Goal: Information Seeking & Learning: Find specific page/section

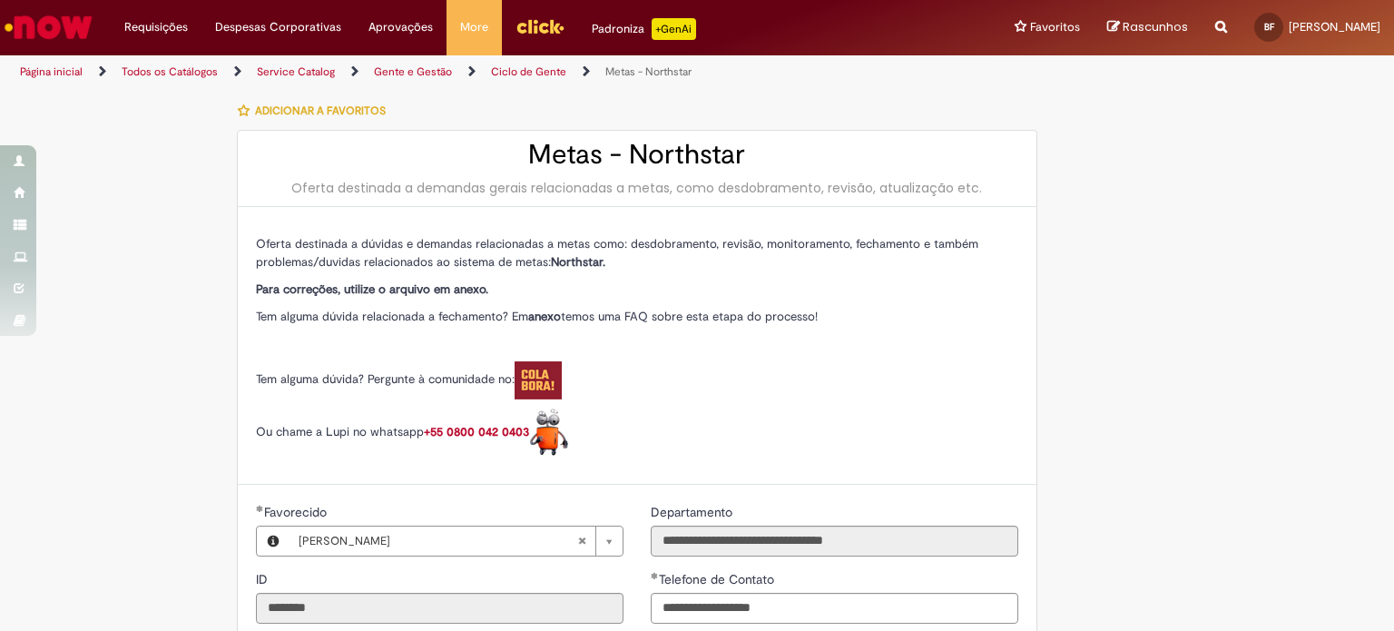
click at [724, 371] on p "Tem alguma dúvida? Pergunte à comunidade no:" at bounding box center [637, 380] width 762 height 38
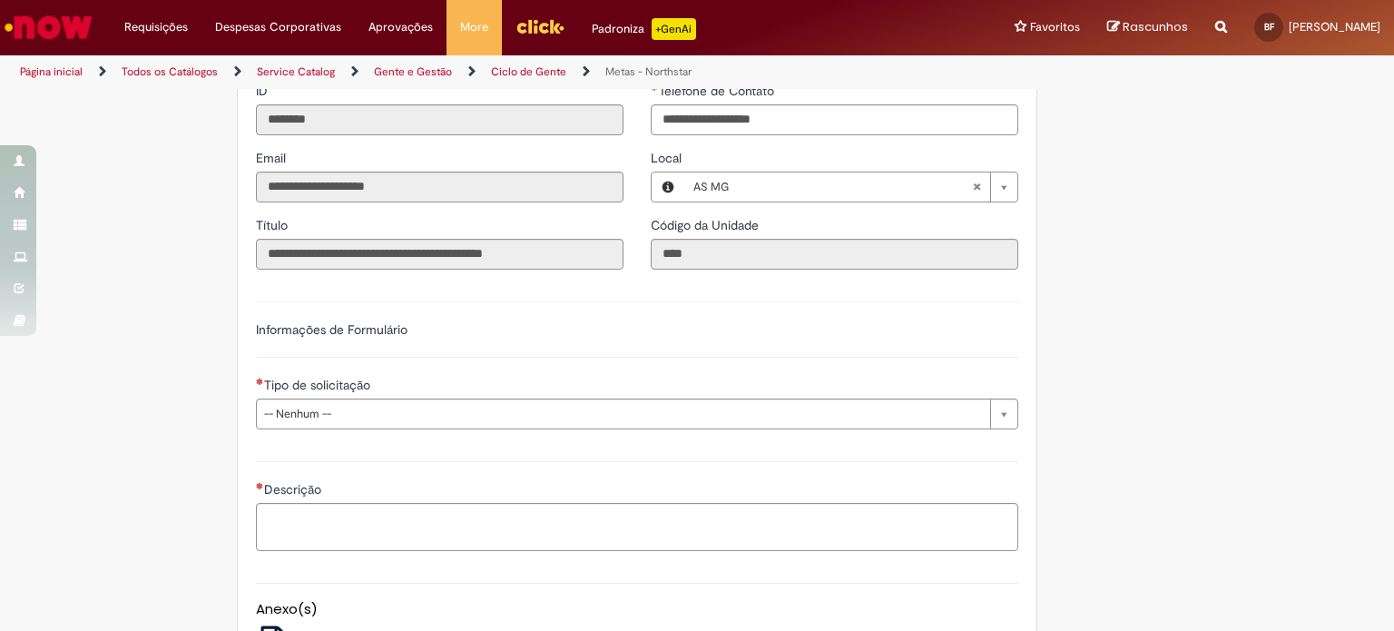
scroll to position [617, 0]
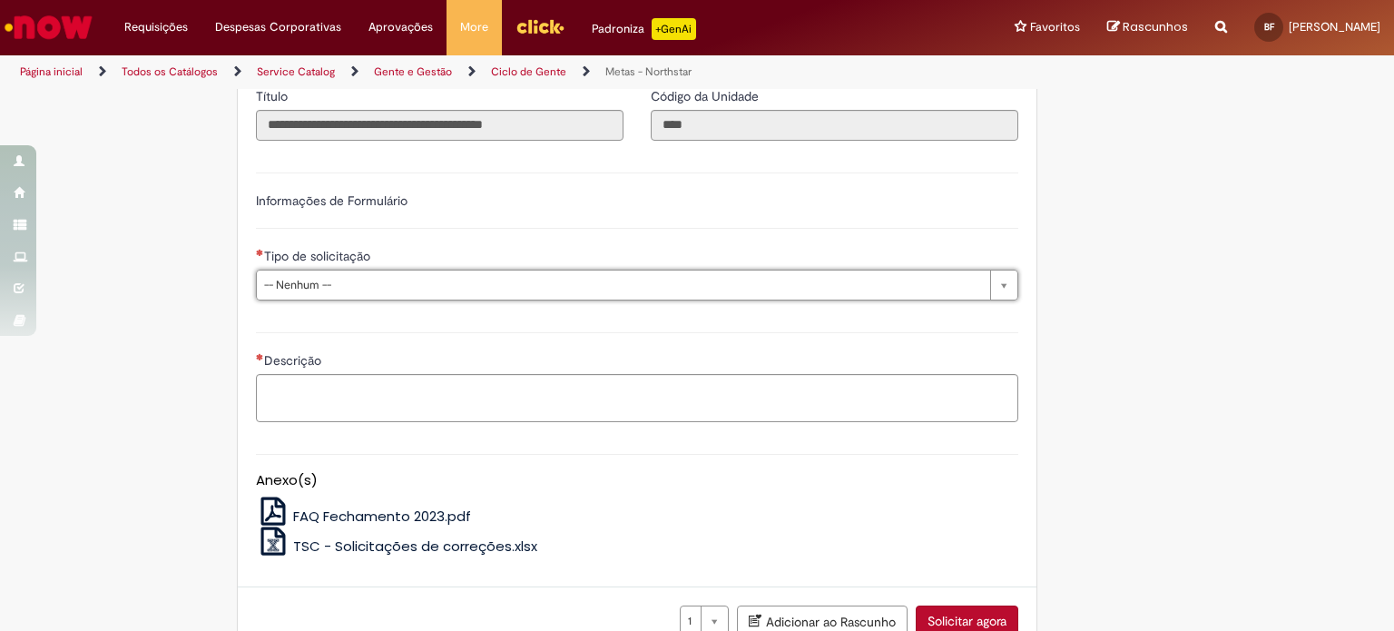
click at [1377, 389] on div "LupiAssist +GenAI Digite a sua dúvida ou escolha uma opção a seguir ****** Oi, …" at bounding box center [697, 115] width 1394 height 1282
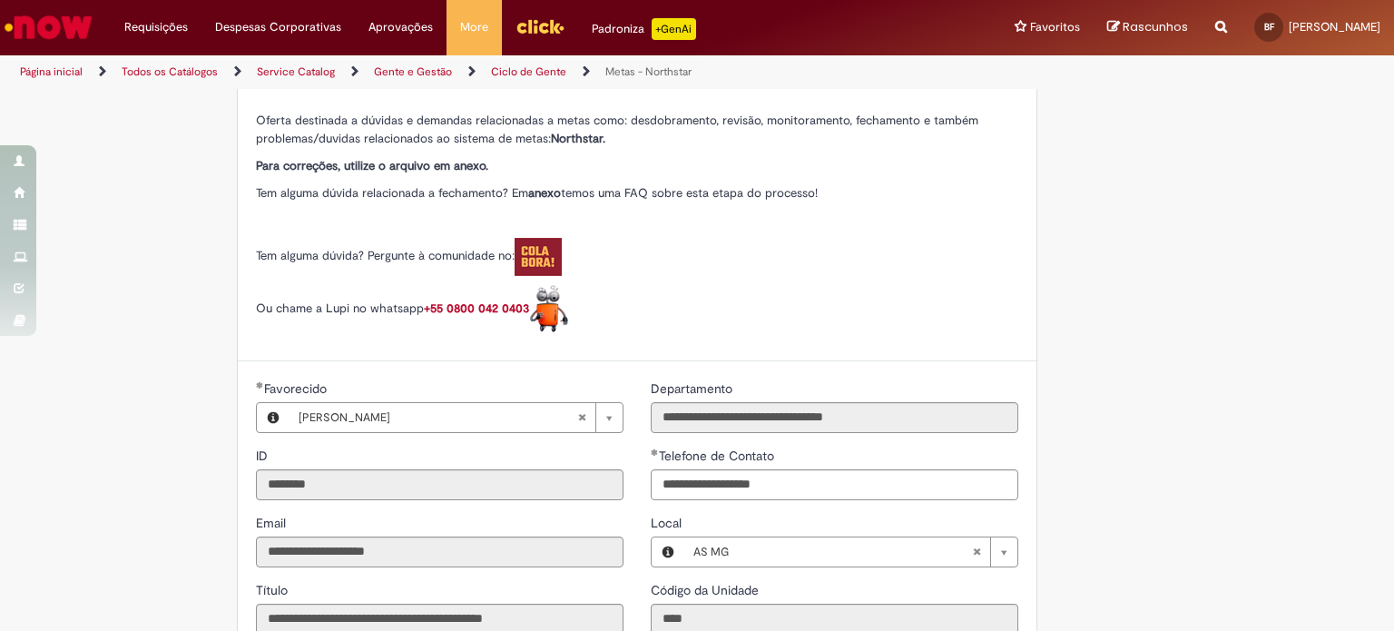
scroll to position [0, 0]
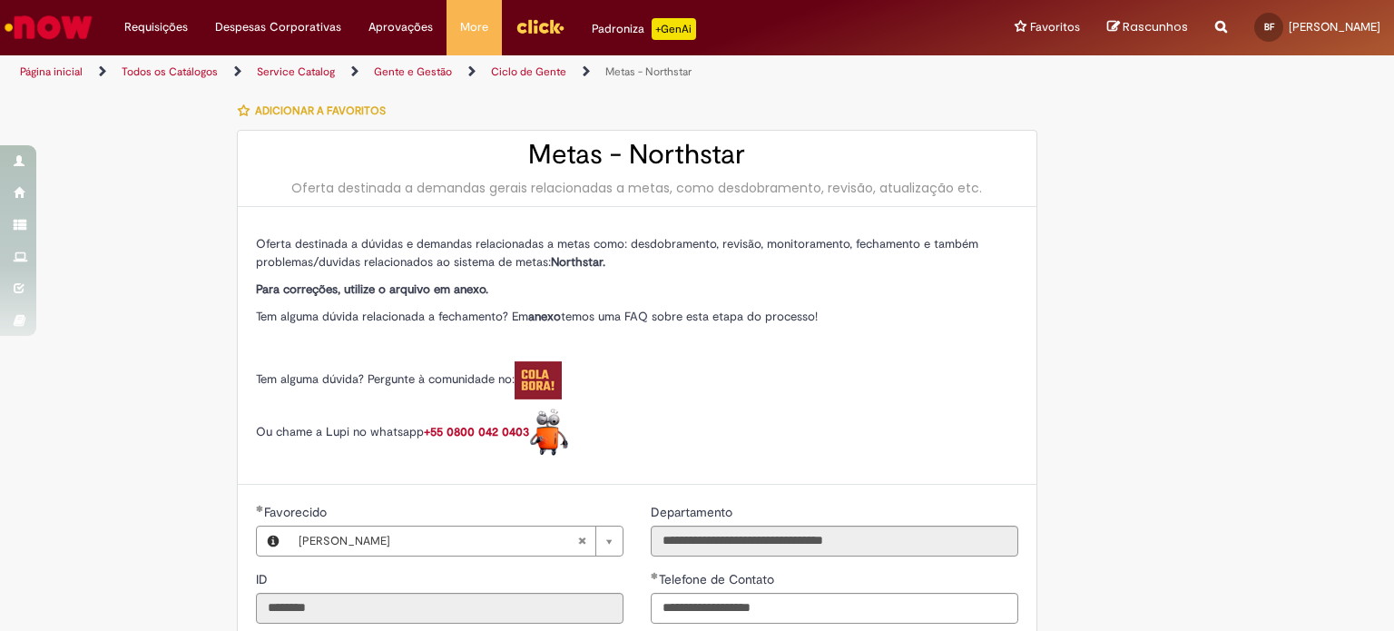
click at [813, 64] on ul "Página inicial Todos os Catálogos Service Catalog Gente e Gestão Ciclo de Gente…" at bounding box center [465, 72] width 902 height 34
click at [58, 68] on link "Página inicial" at bounding box center [51, 71] width 63 height 15
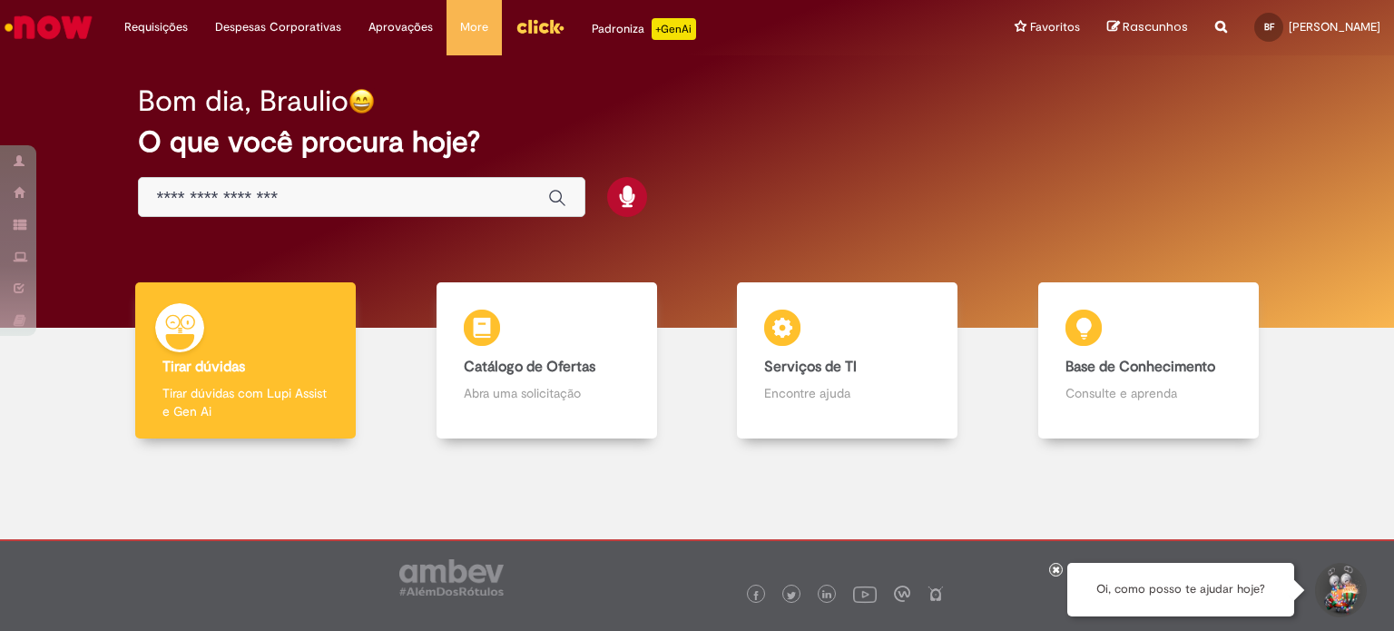
click at [835, 105] on div "Bom dia, Braulio" at bounding box center [697, 101] width 1119 height 32
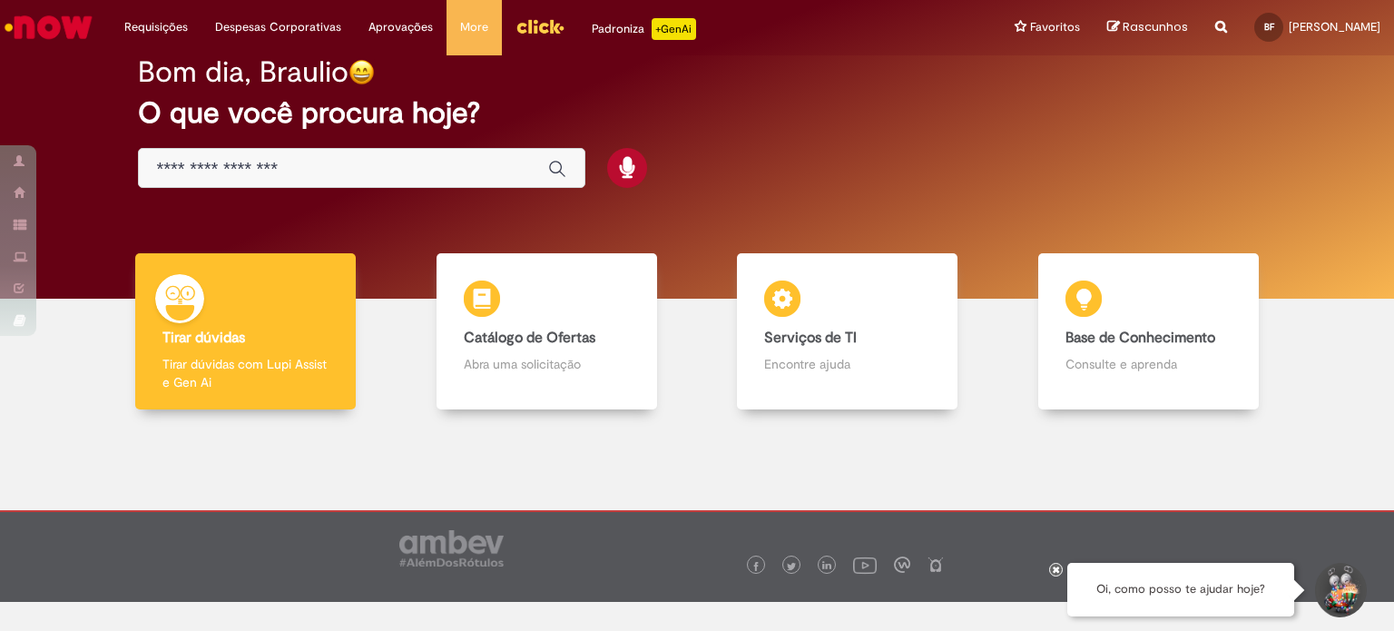
scroll to position [35, 0]
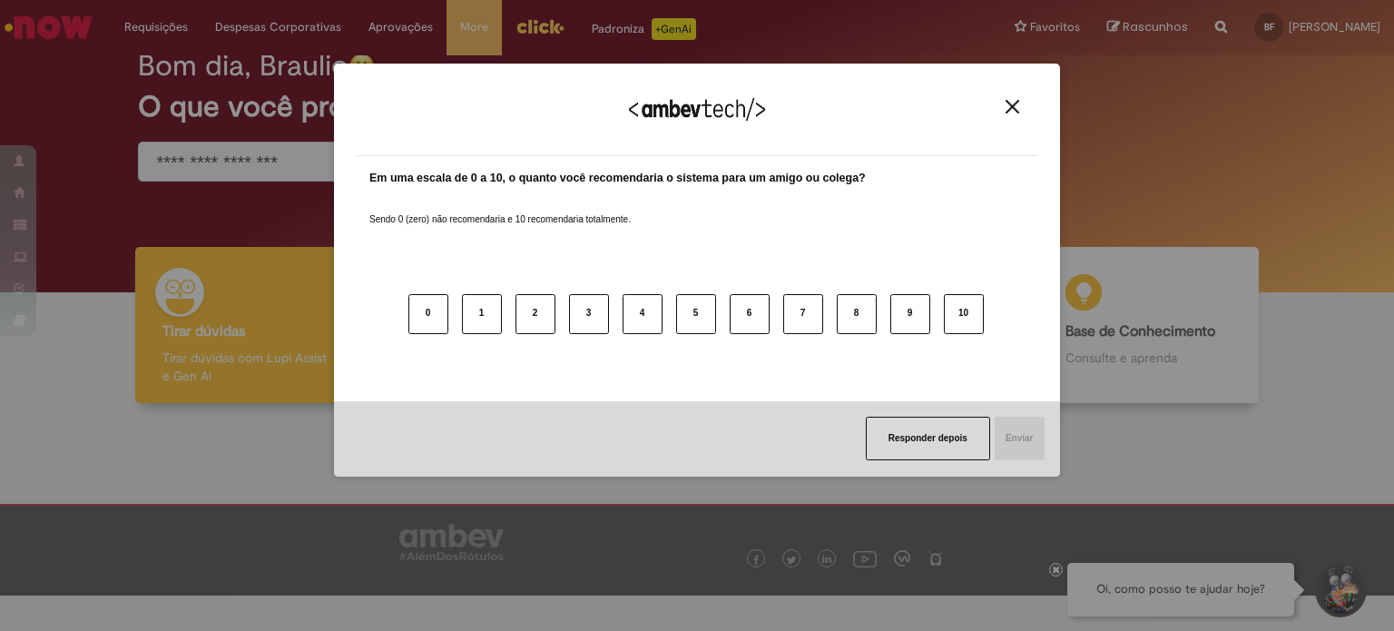
click at [1024, 112] on button "Close" at bounding box center [1012, 106] width 25 height 15
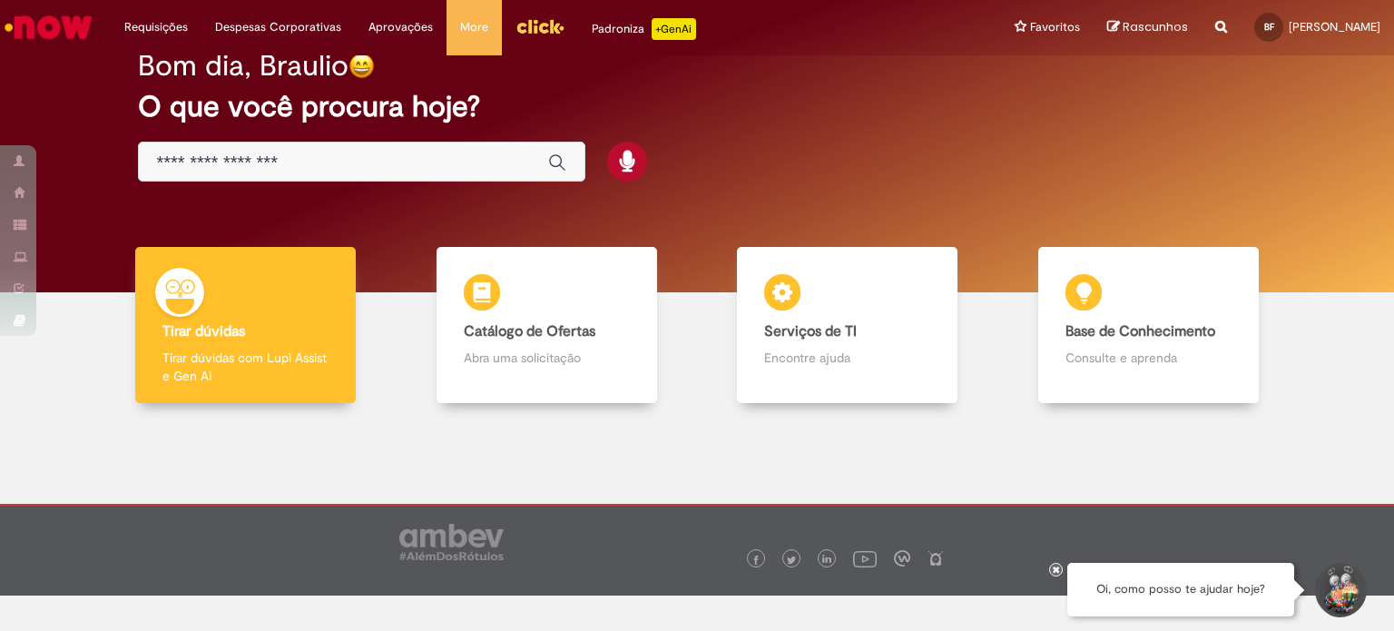
click at [810, 201] on div "Bom dia, Braulio O que você procura hoje?" at bounding box center [697, 156] width 1367 height 272
click at [790, 173] on div "Bom dia, Braulio O que você procura hoje?" at bounding box center [697, 116] width 1183 height 154
click at [1215, 23] on icon "Search from all sources" at bounding box center [1221, 16] width 12 height 33
click at [1144, 42] on input "text" at bounding box center [1186, 28] width 84 height 31
type input "*****"
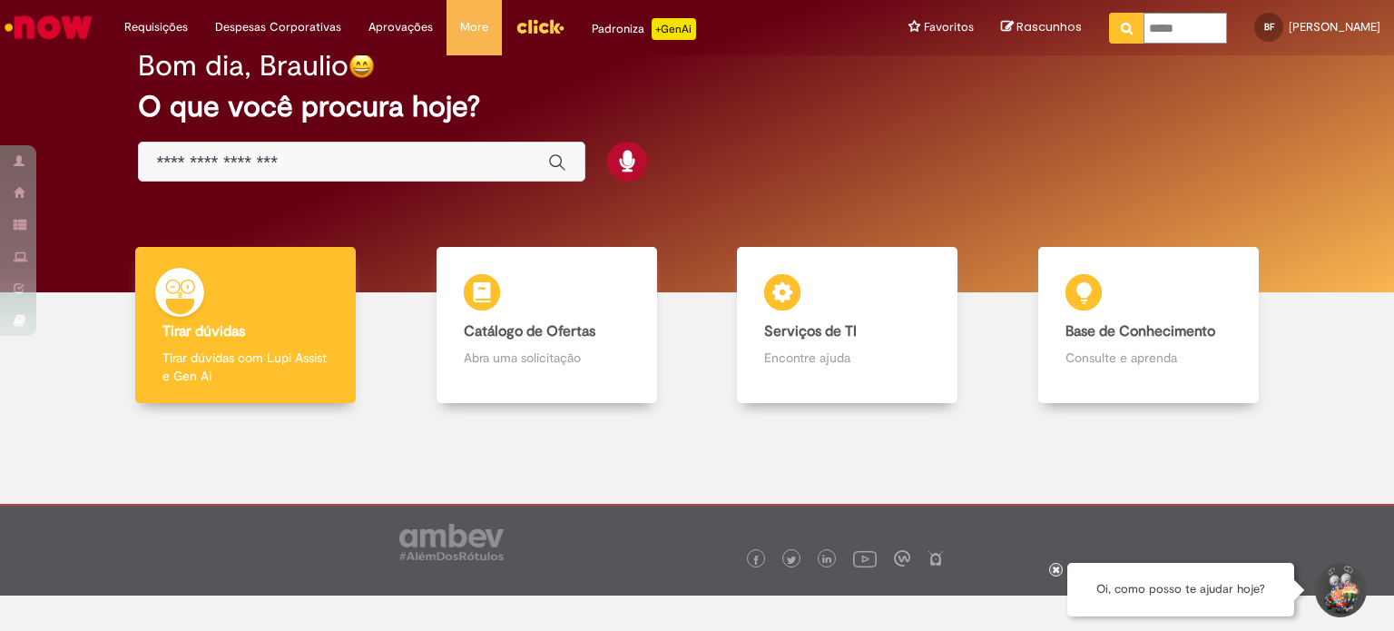
click button "Pesquisar" at bounding box center [1126, 28] width 35 height 31
type input "*****"
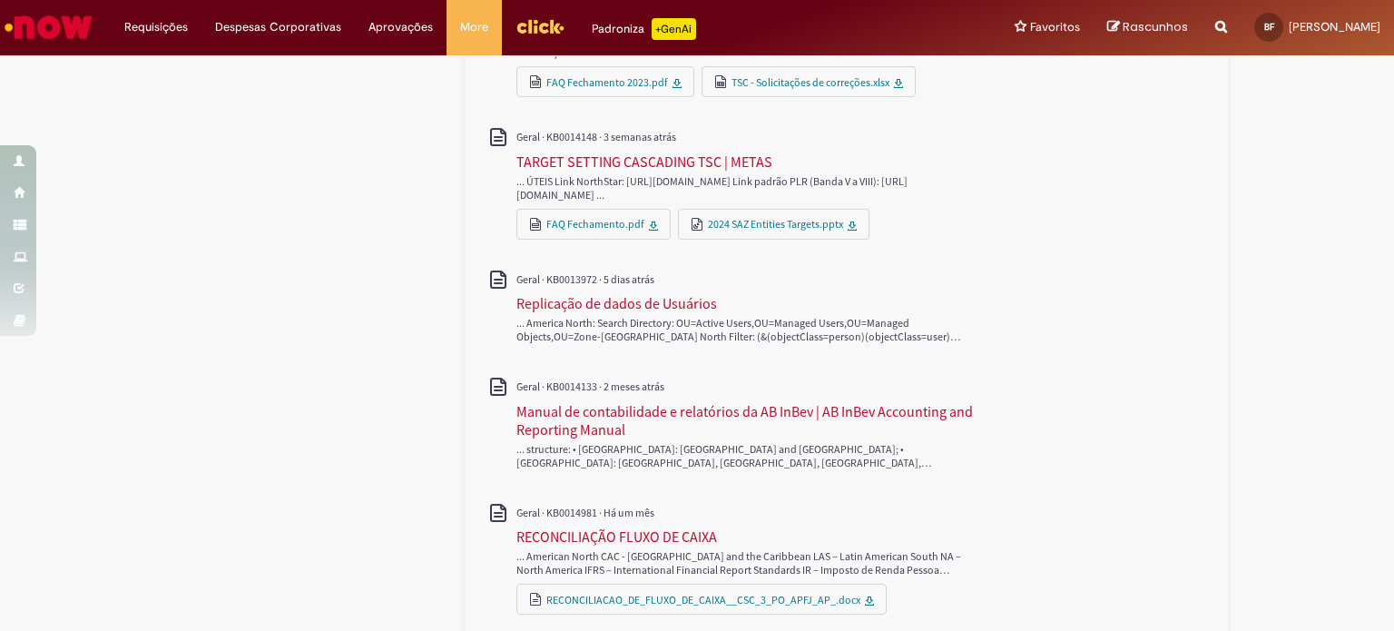
scroll to position [646, 0]
